Goal: Information Seeking & Learning: Learn about a topic

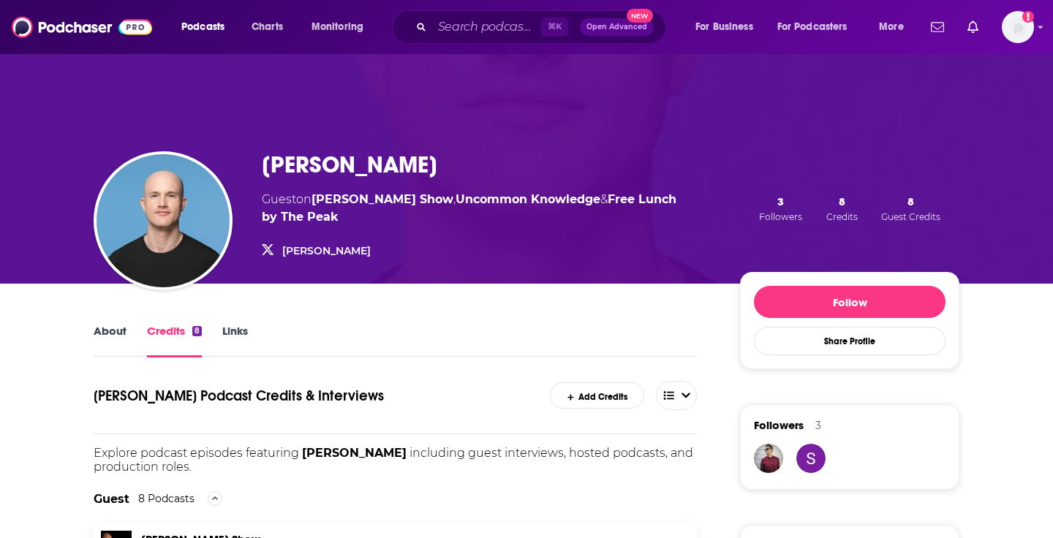
click at [372, 122] on div "[PERSON_NAME] Guest on [PERSON_NAME] Show , Uncommon Knowledge & Free Lunch by …" at bounding box center [526, 168] width 936 height 231
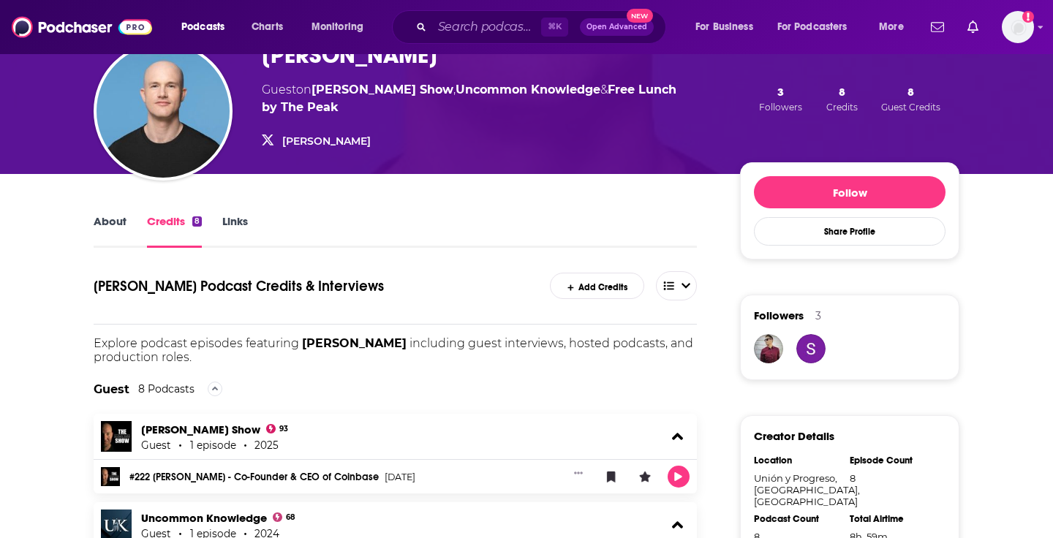
scroll to position [131, 0]
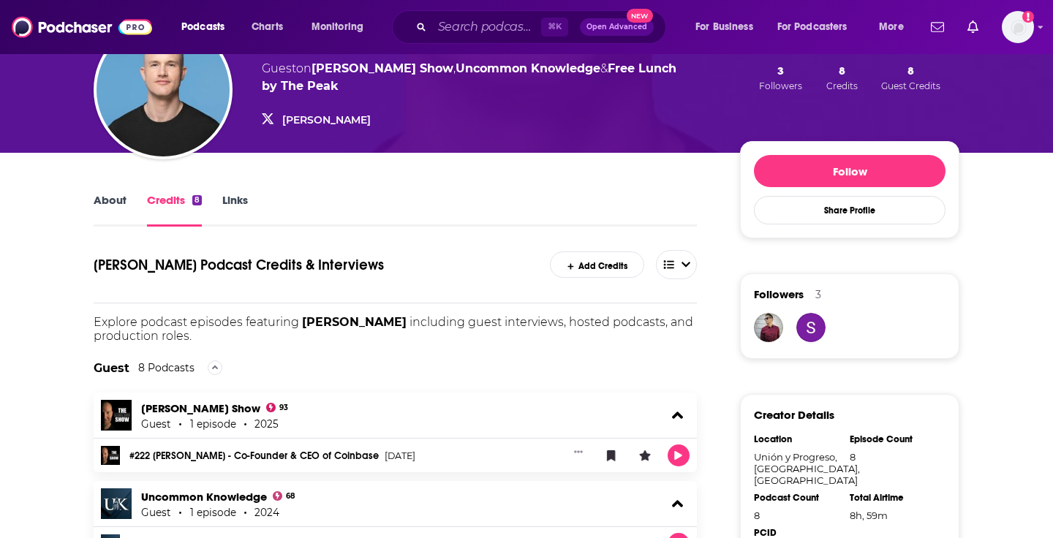
click at [110, 194] on link "About" at bounding box center [110, 210] width 33 height 34
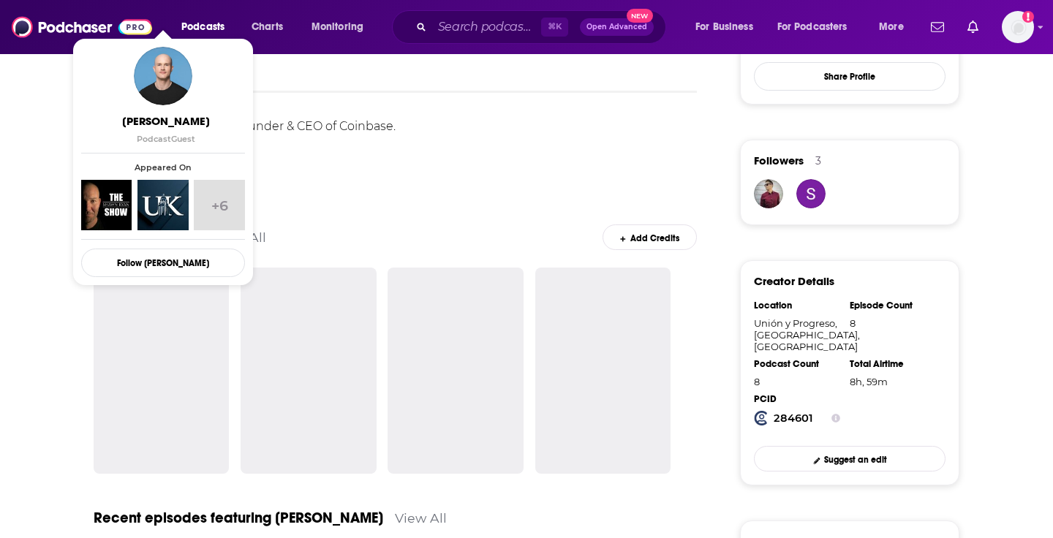
scroll to position [300, 0]
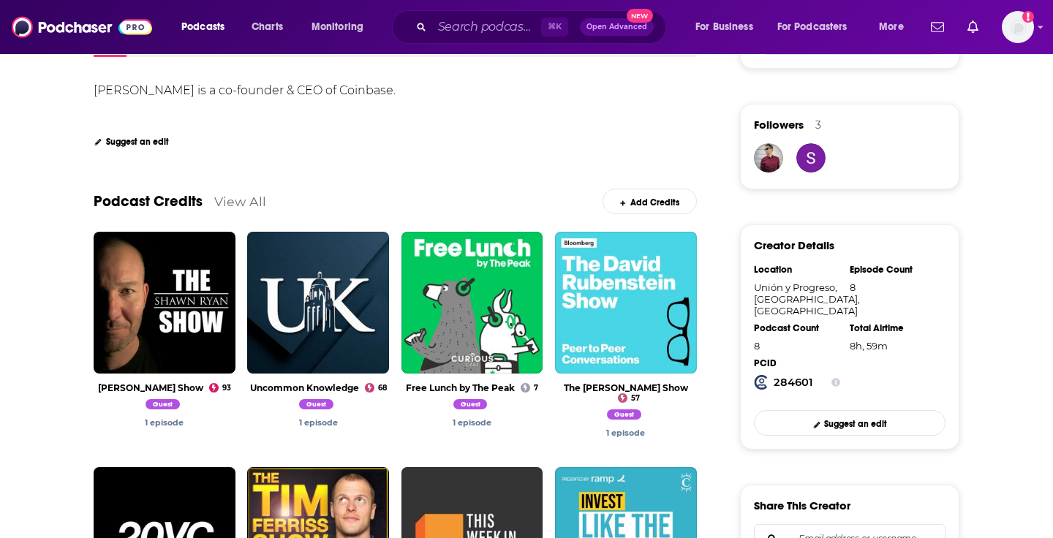
click at [234, 205] on link "View All" at bounding box center [240, 201] width 52 height 15
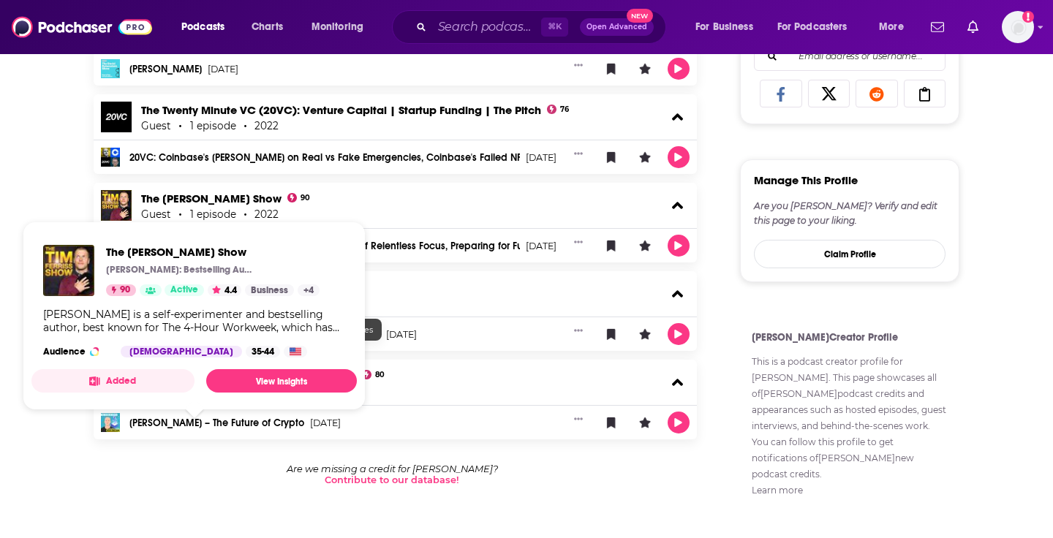
scroll to position [782, 0]
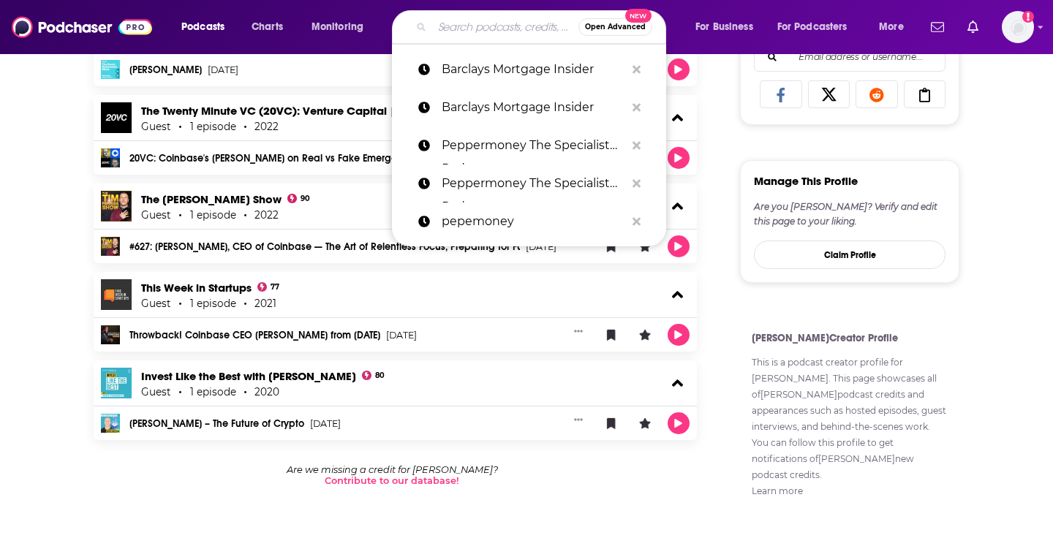
click at [479, 20] on input "Search podcasts, credits, & more..." at bounding box center [505, 26] width 146 height 23
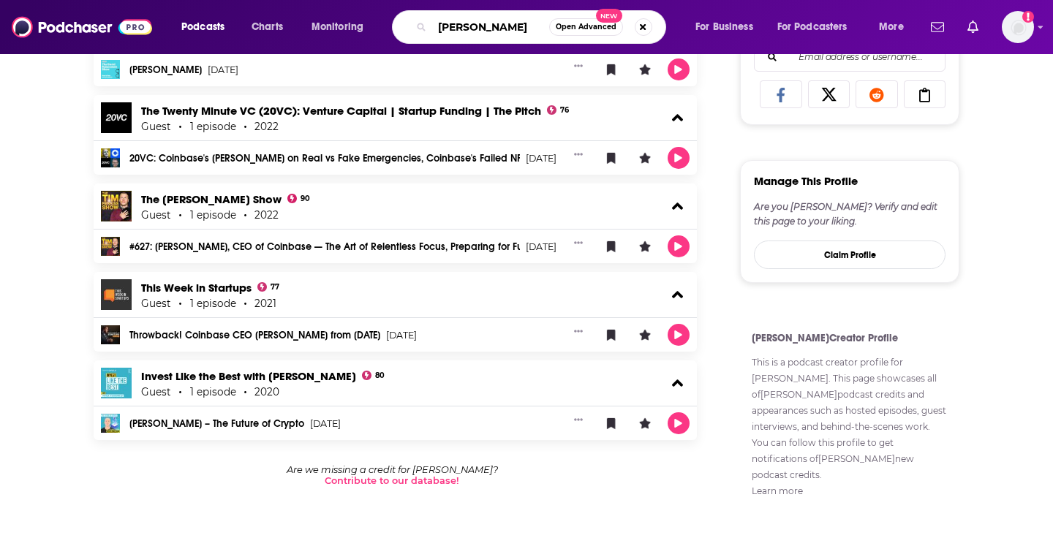
type input "[PERSON_NAME]"
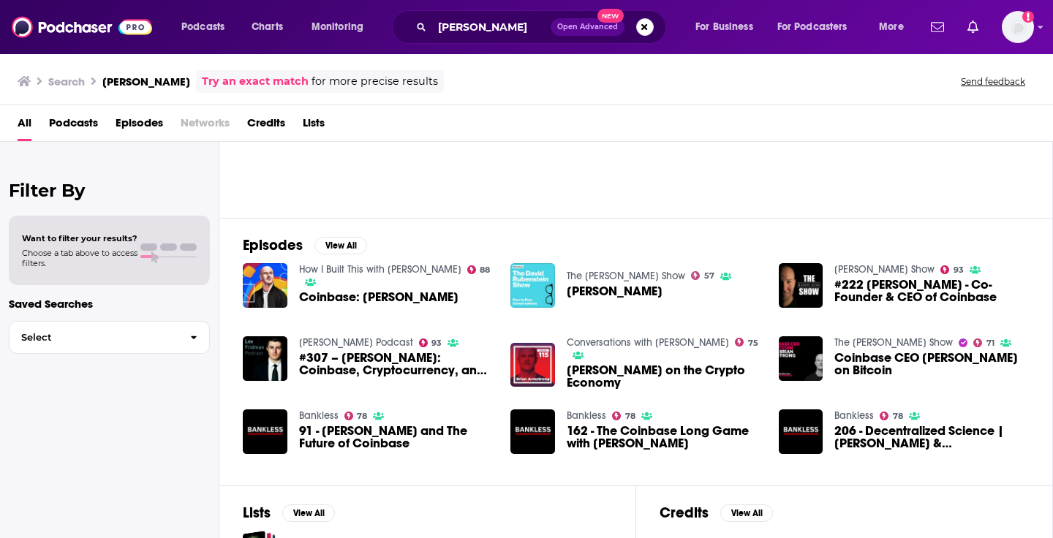
scroll to position [126, 0]
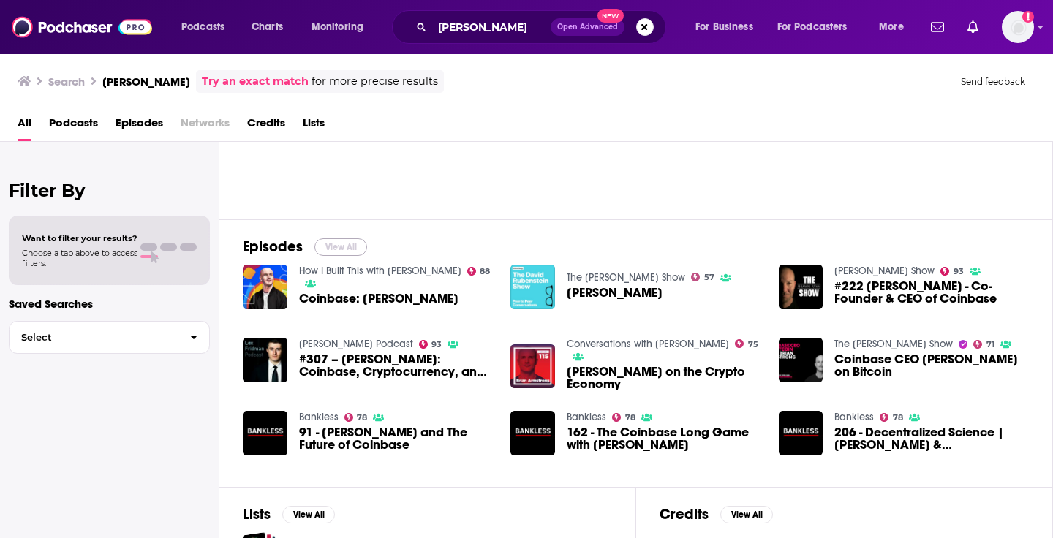
click at [340, 248] on button "View All" at bounding box center [340, 247] width 53 height 18
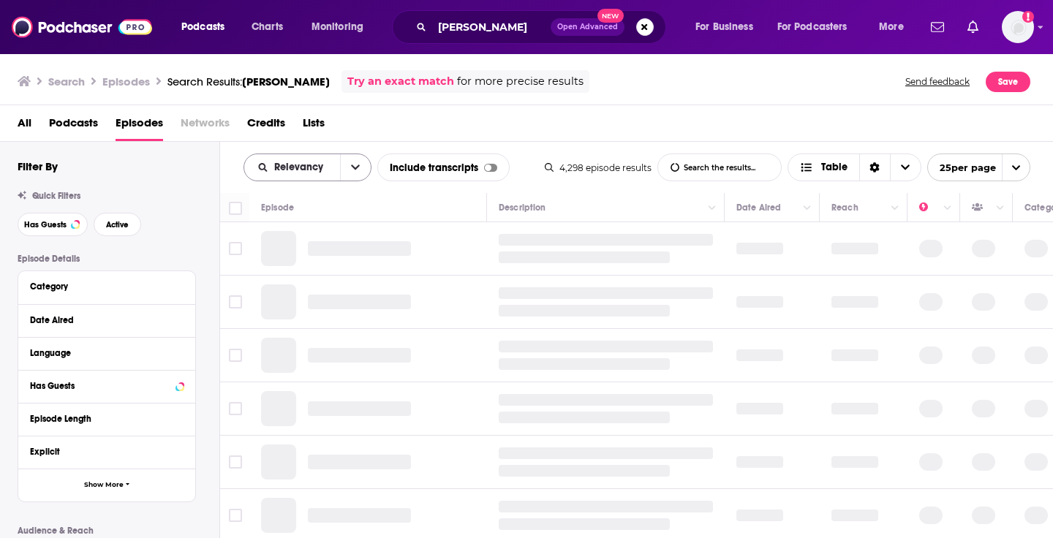
click at [364, 168] on button "open menu" at bounding box center [355, 167] width 31 height 26
click at [531, 123] on div "All Podcasts Episodes Networks Credits Lists" at bounding box center [530, 126] width 1024 height 30
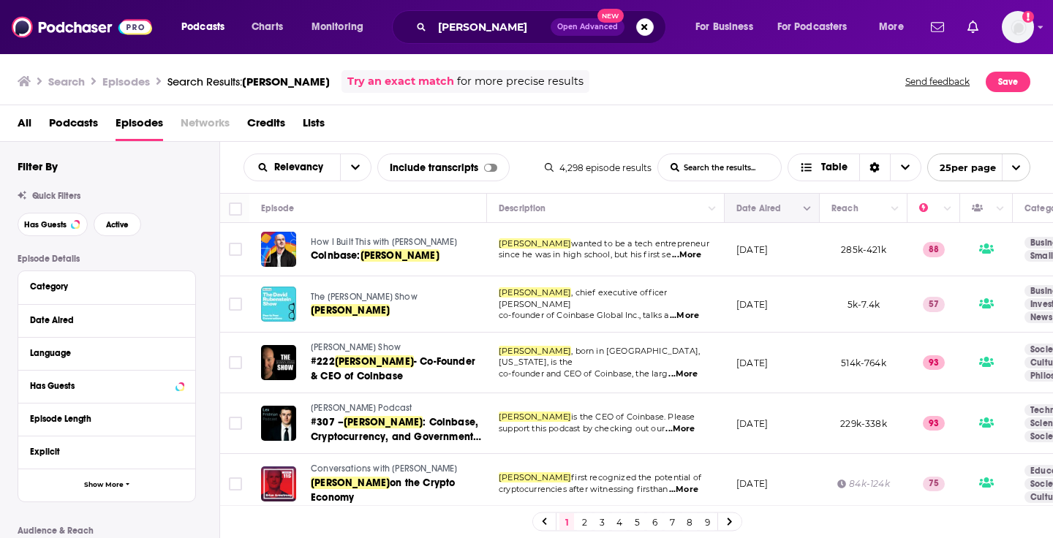
click at [767, 211] on icon "Move" at bounding box center [771, 209] width 18 height 18
click at [810, 209] on icon "Column Actions" at bounding box center [806, 209] width 7 height 9
click at [771, 223] on div at bounding box center [526, 269] width 1053 height 538
click at [747, 205] on button "Move" at bounding box center [770, 209] width 71 height 18
click at [747, 216] on div "Date Aired" at bounding box center [758, 209] width 45 height 18
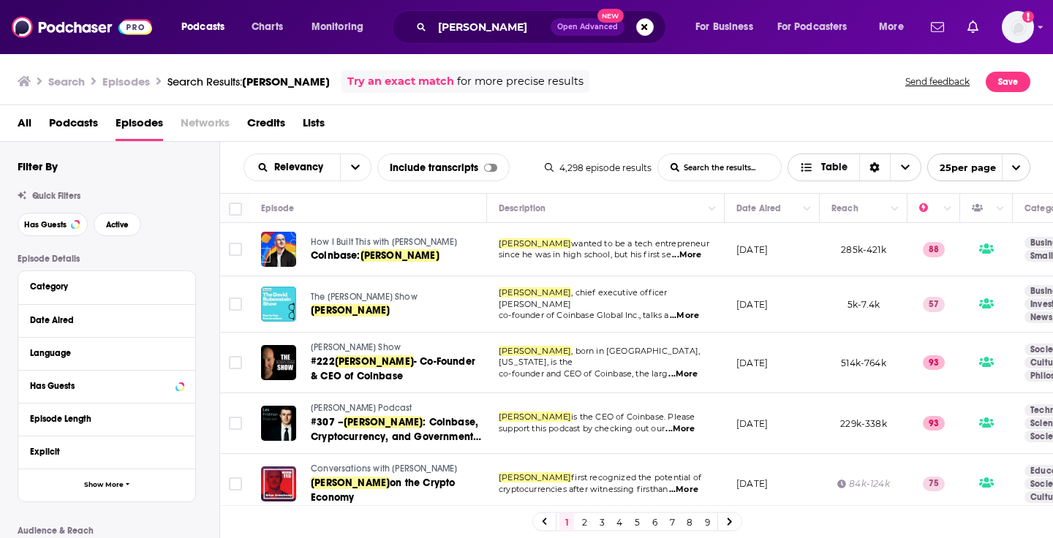
click at [906, 169] on icon "Choose View" at bounding box center [905, 167] width 9 height 10
click at [906, 169] on icon "Choose View" at bounding box center [905, 167] width 9 height 5
click at [1026, 173] on span "open menu" at bounding box center [1016, 167] width 28 height 26
click at [1022, 167] on span "close menu" at bounding box center [1016, 167] width 28 height 26
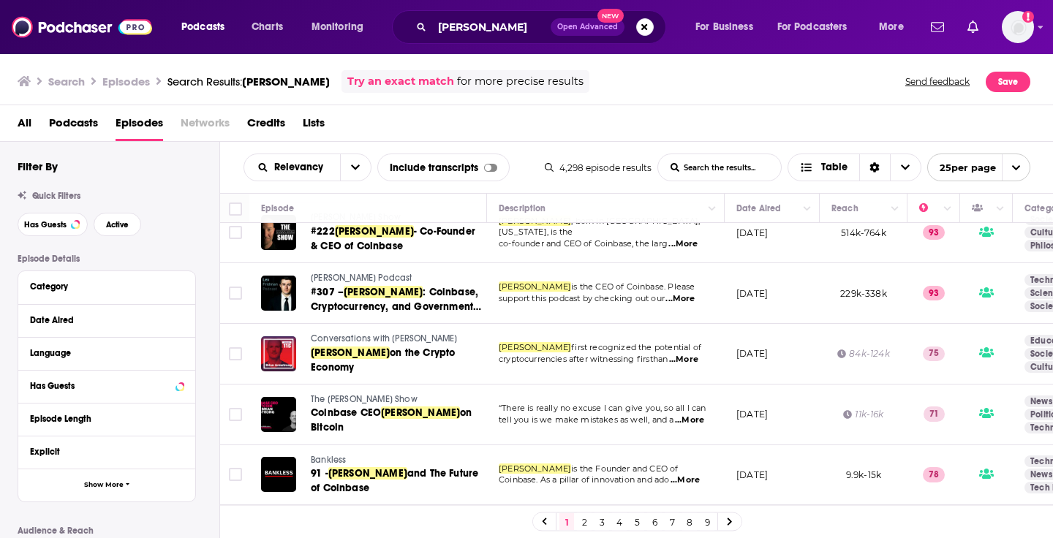
scroll to position [201, 0]
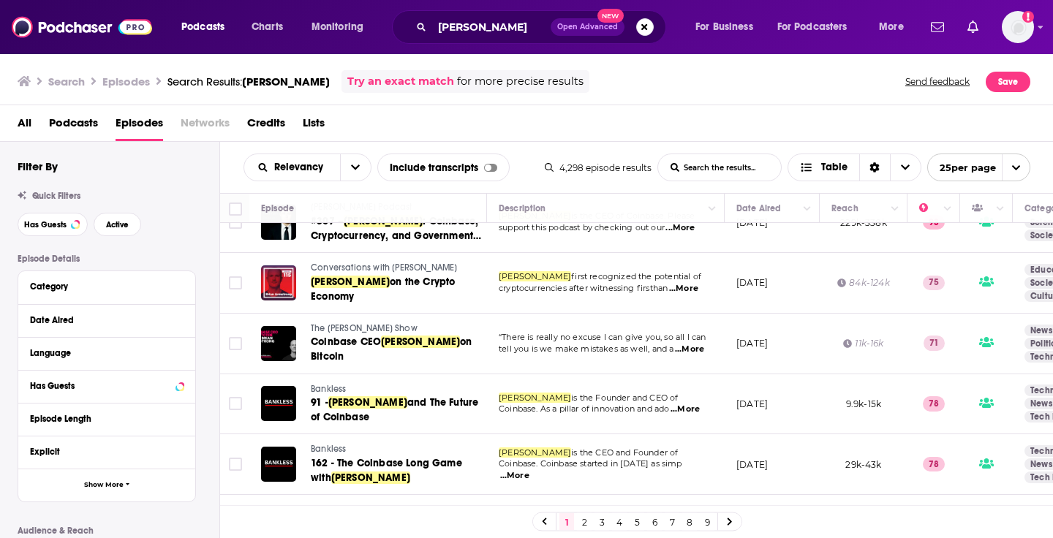
click at [375, 266] on span "Conversations with [PERSON_NAME]" at bounding box center [384, 267] width 146 height 10
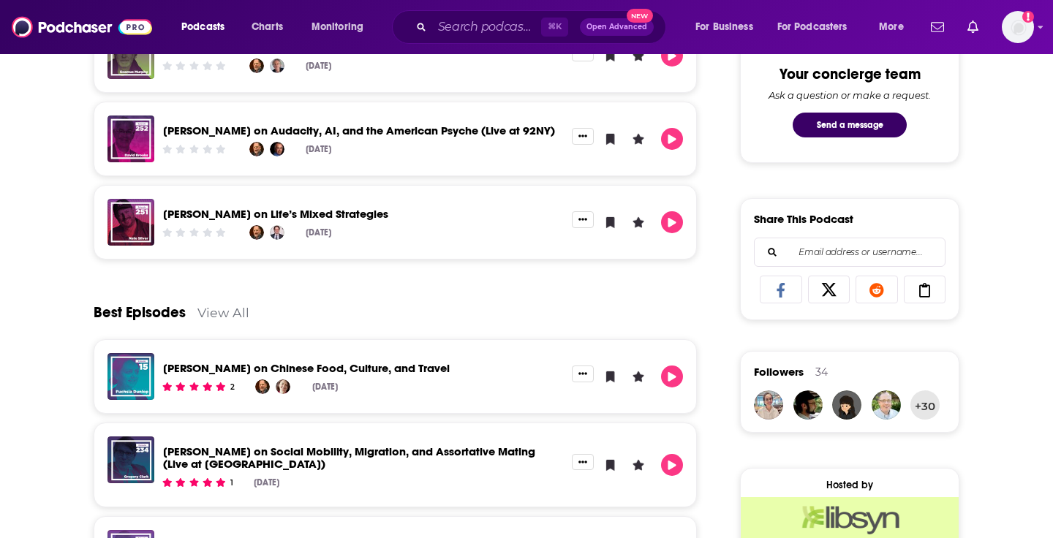
scroll to position [616, 0]
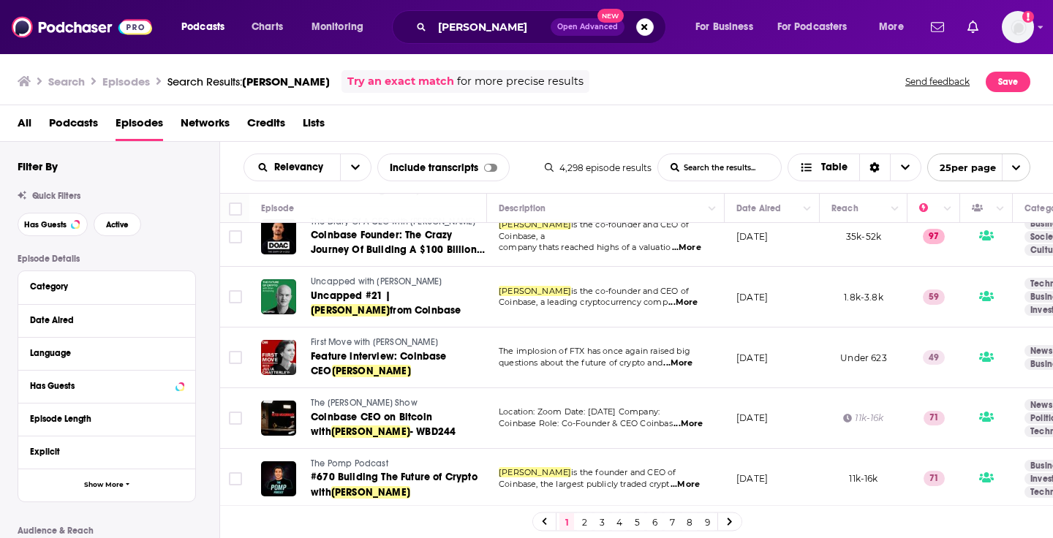
scroll to position [1216, 0]
click at [586, 520] on link "2" at bounding box center [584, 522] width 15 height 18
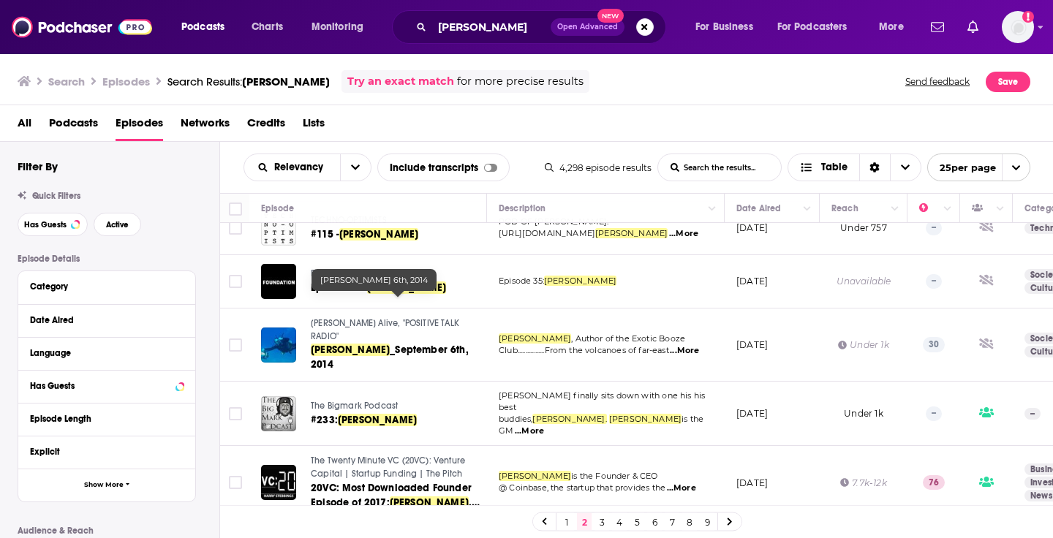
scroll to position [1252, 0]
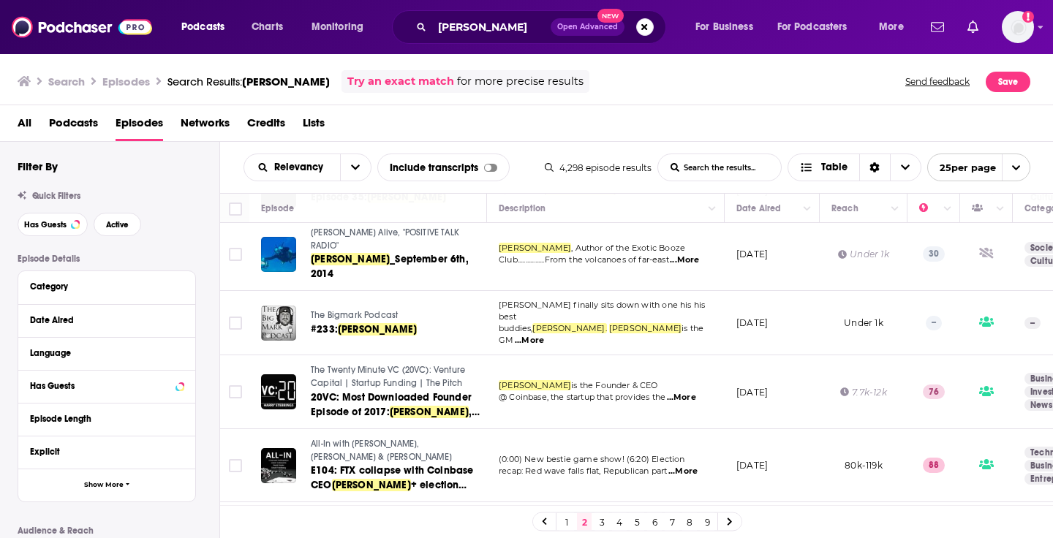
click at [599, 520] on link "3" at bounding box center [601, 522] width 15 height 18
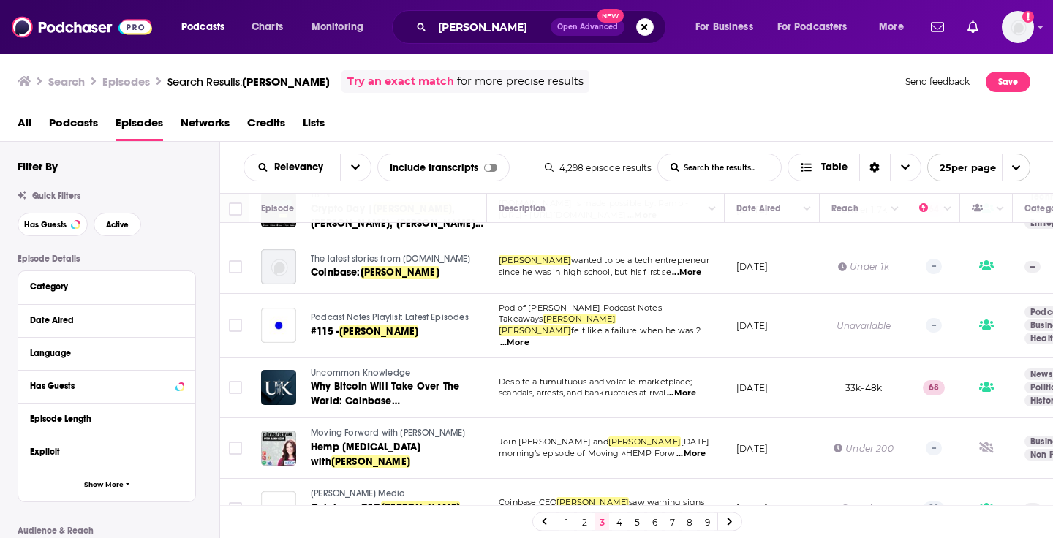
scroll to position [1086, 0]
